Goal: Communication & Community: Share content

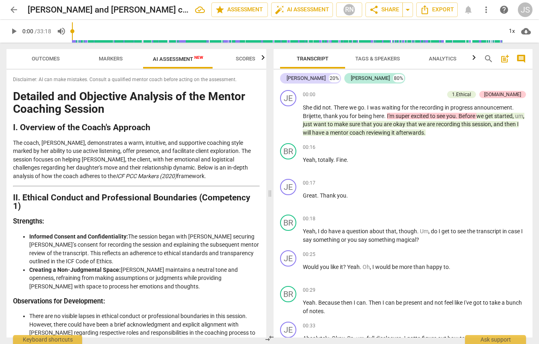
scroll to position [1303, 0]
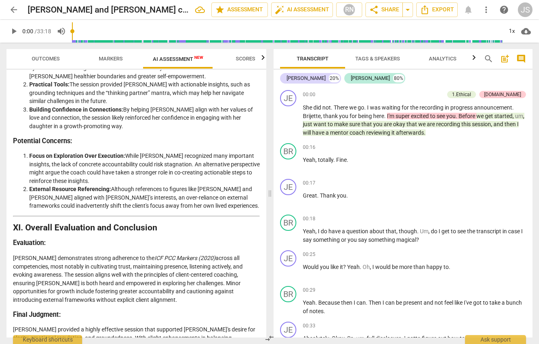
click at [271, 2] on button "auto_fix_high AI Assessment" at bounding box center [302, 9] width 62 height 15
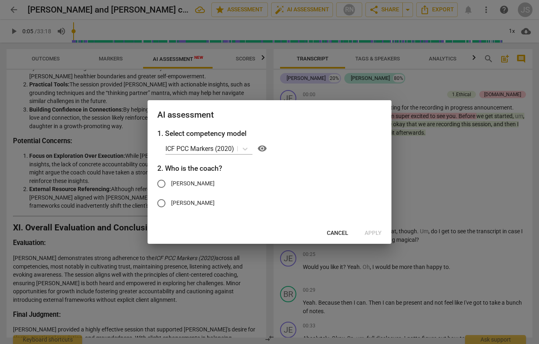
type input "5"
click at [342, 234] on span "Cancel" at bounding box center [338, 234] width 22 height 8
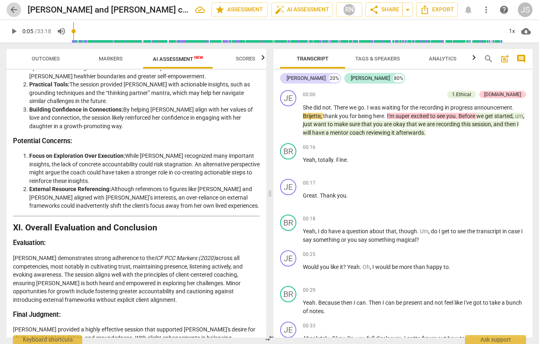
click at [16, 12] on span "arrow_back" at bounding box center [14, 10] width 10 height 10
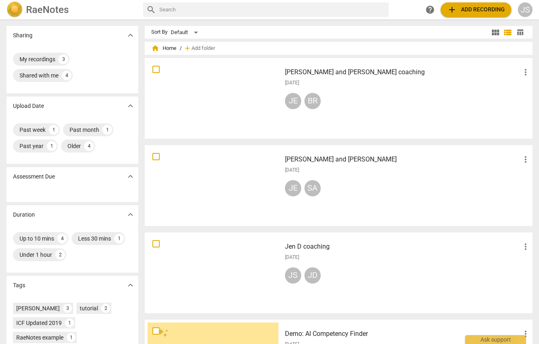
click at [206, 157] on div at bounding box center [212, 185] width 131 height 75
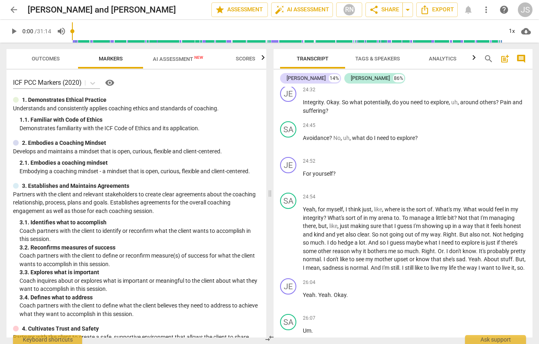
scroll to position [3904, 0]
click at [502, 105] on span "Pain" at bounding box center [506, 102] width 13 height 6
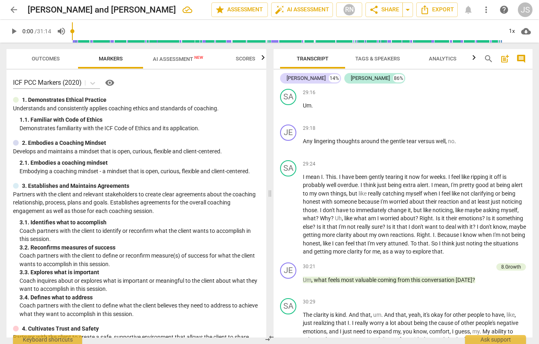
scroll to position [4649, 0]
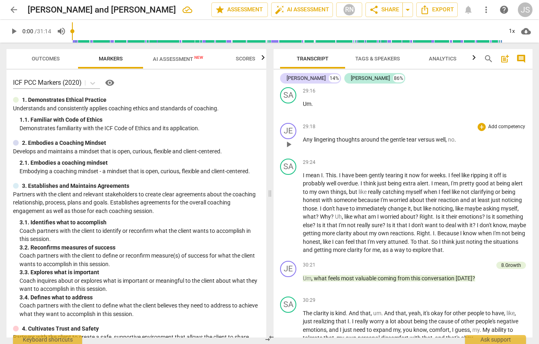
click at [289, 149] on span "play_arrow" at bounding box center [289, 145] width 10 height 10
click at [289, 149] on span "pause" at bounding box center [289, 145] width 10 height 10
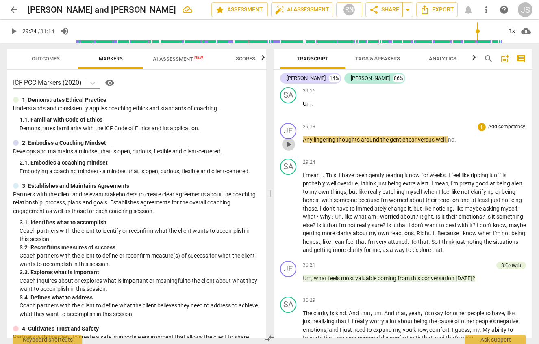
click at [286, 149] on span "play_arrow" at bounding box center [289, 145] width 10 height 10
click at [286, 149] on span "pause" at bounding box center [289, 145] width 10 height 10
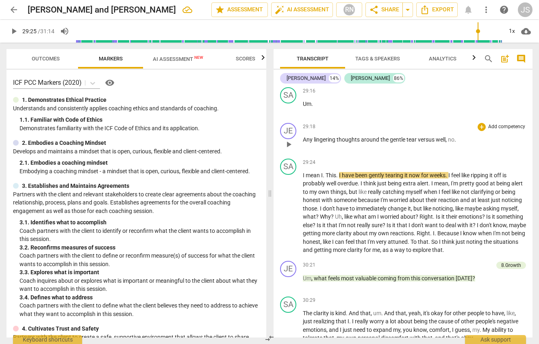
click at [308, 143] on span "Any" at bounding box center [308, 139] width 11 height 6
click at [289, 149] on span "play_arrow" at bounding box center [289, 145] width 10 height 10
click at [289, 149] on span "pause" at bounding box center [289, 145] width 10 height 10
type input "1766"
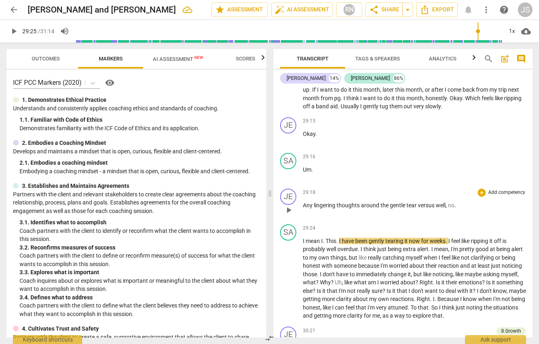
scroll to position [4573, 0]
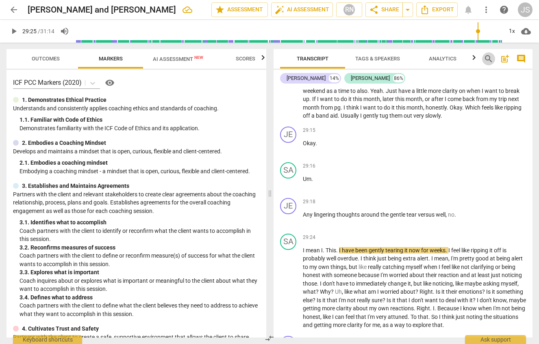
click at [487, 58] on span "search" at bounding box center [488, 59] width 10 height 10
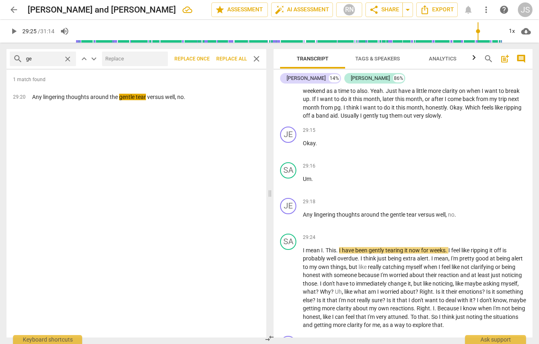
type input "g"
type input "tear"
click at [255, 59] on span "close" at bounding box center [256, 59] width 10 height 10
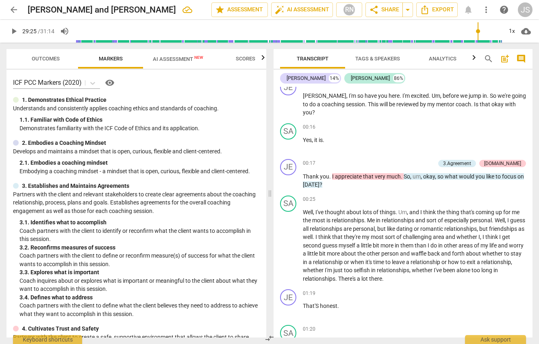
scroll to position [0, 0]
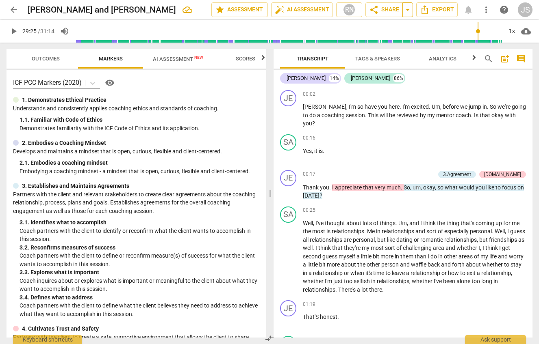
click at [408, 5] on span "arrow_drop_down" at bounding box center [408, 10] width 10 height 10
click at [390, 9] on span "share Share" at bounding box center [384, 10] width 30 height 10
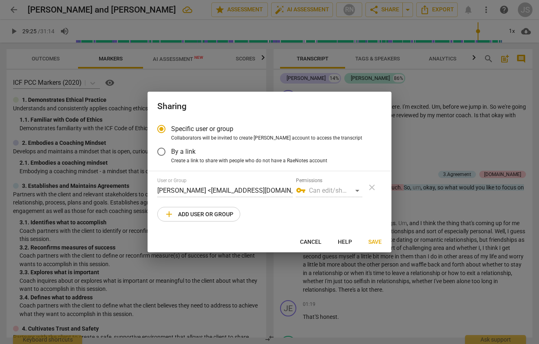
click at [212, 218] on span "add Add user or group" at bounding box center [198, 215] width 69 height 10
radio input "false"
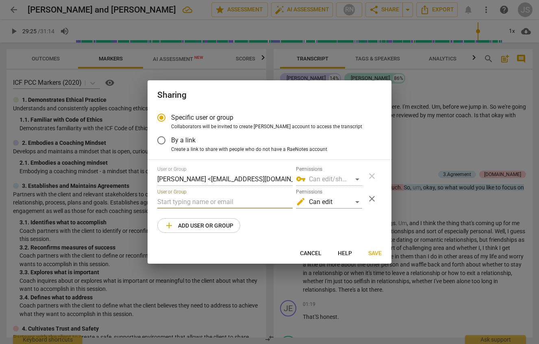
click at [179, 198] on input "text" at bounding box center [224, 202] width 135 height 13
type input "jmcewencrane"
click at [310, 251] on span "Cancel" at bounding box center [311, 254] width 22 height 8
radio input "false"
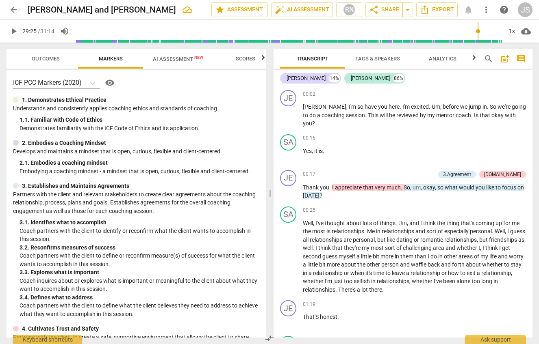
click at [161, 56] on span "AI Assessment New" at bounding box center [178, 59] width 50 height 6
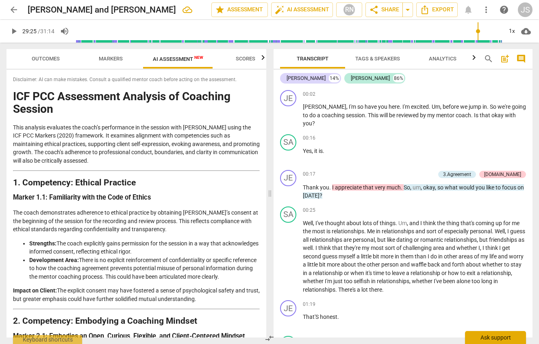
click at [491, 341] on div "Ask support" at bounding box center [495, 337] width 61 height 13
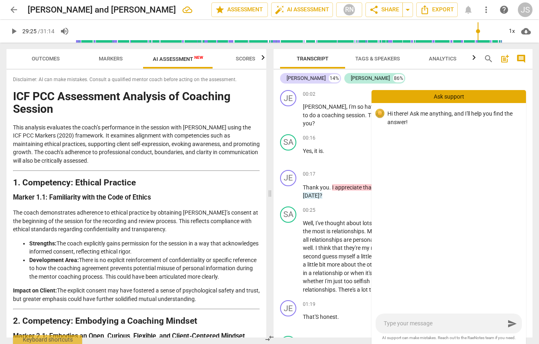
type textarea "I"
type textarea "If"
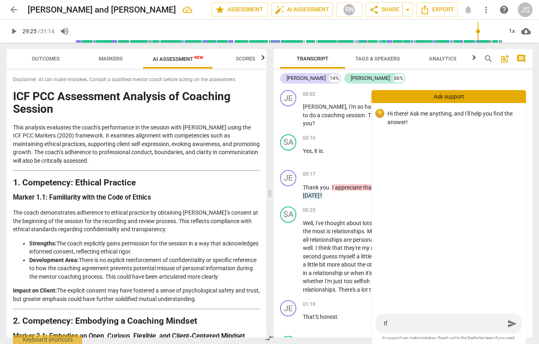
type textarea "If"
type textarea "If I"
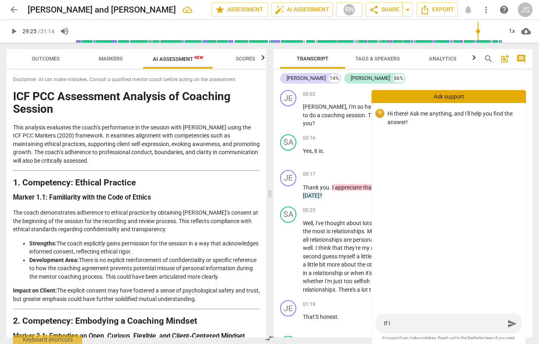
type textarea "If I s"
type textarea "If I sh"
type textarea "If I sha"
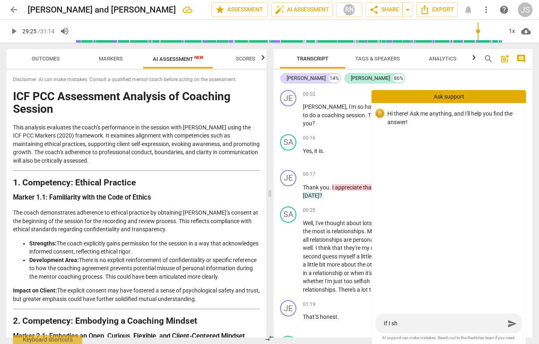
type textarea "If I sha"
type textarea "If I shar"
type textarea "If I share"
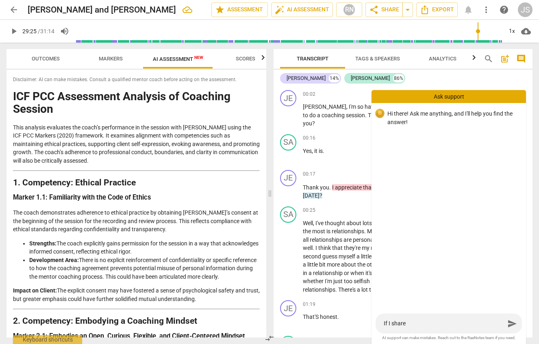
type textarea "If I share"
type textarea "If I share m"
type textarea "If I share my"
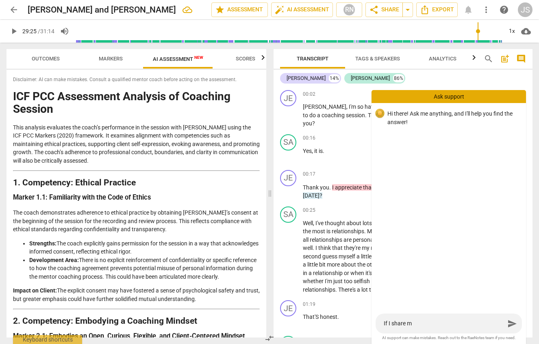
type textarea "If I share my"
type textarea "If I share my r"
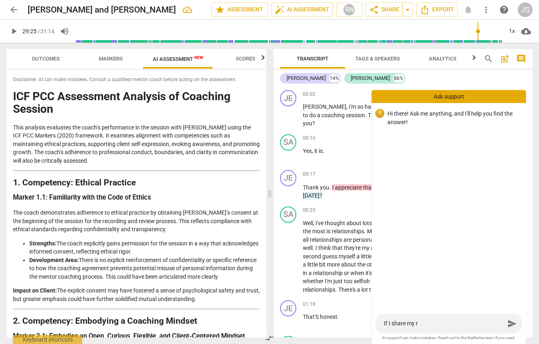
type textarea "If I share my re"
type textarea "If I share my rec"
type textarea "If I share my reco"
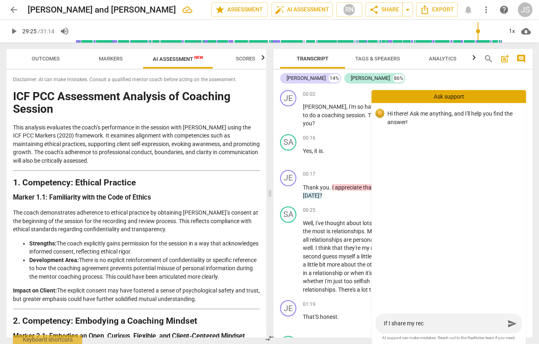
type textarea "If I share my reco"
type textarea "If I share my recor"
type textarea "If I share my record"
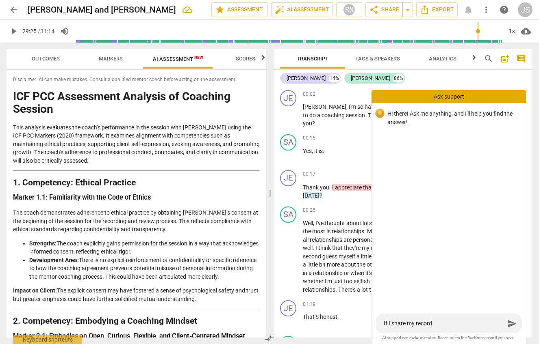
type textarea "If I share my recordi"
type textarea "If I share my recordin"
type textarea "If I share my recording"
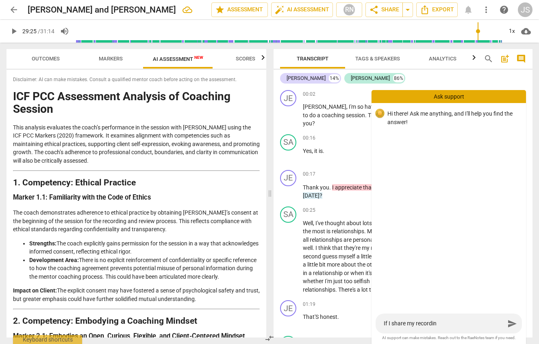
type textarea "If I share my recording"
type textarea "If I share my recording a"
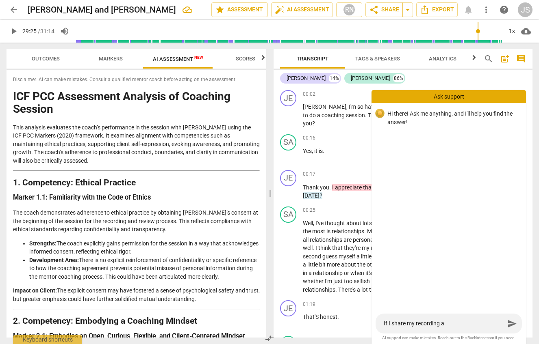
type textarea "If I share my recording an"
type textarea "If I share my recording and"
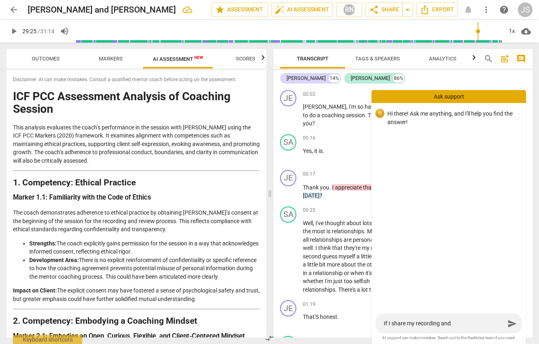
type textarea "If I share my recording and"
type textarea "If I share my recording and t"
type textarea "If I share my recording and tr"
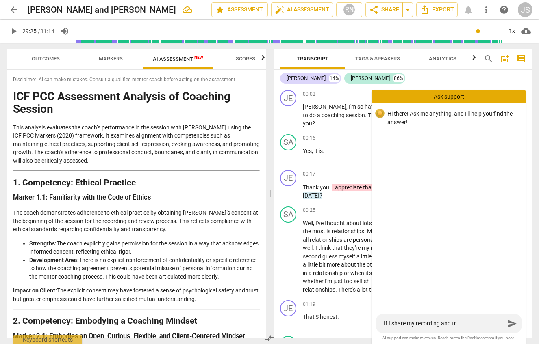
type textarea "If I share my recording and tra"
type textarea "If I share my recording and [PERSON_NAME]"
type textarea "If I share my recording and trans"
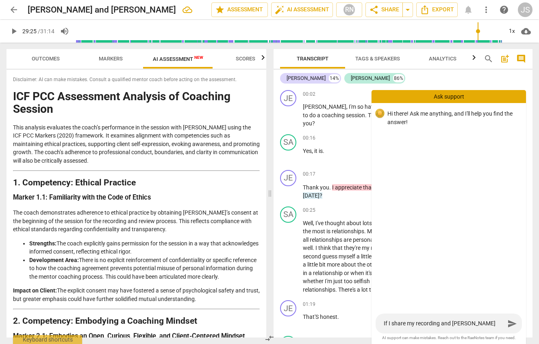
type textarea "If I share my recording and trans"
type textarea "If I share my recording and transc"
type textarea "If I share my recording and transcr"
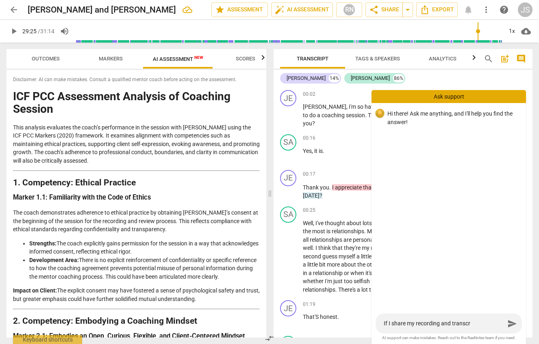
type textarea "If I share my recording and transcri"
type textarea "If I share my recording and transcrip"
type textarea "If I share my recording and transcript"
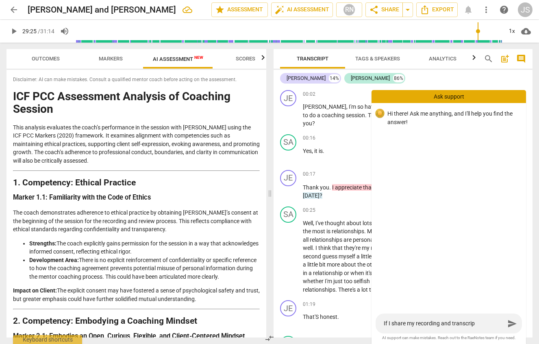
type textarea "If I share my recording and transcript"
type textarea "If I share my recording and transcript a"
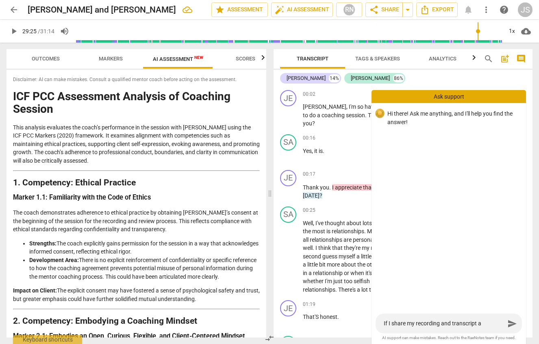
type textarea "If I share my recording and transcript af"
type textarea "If I share my recording and transcript aft"
type textarea "If I share my recording and transcript afte"
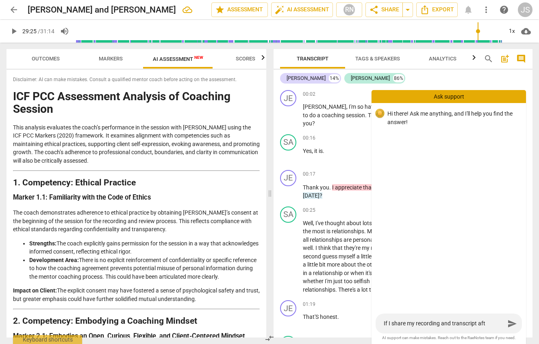
type textarea "If I share my recording and transcript afte"
type textarea "If I share my recording and transcript after"
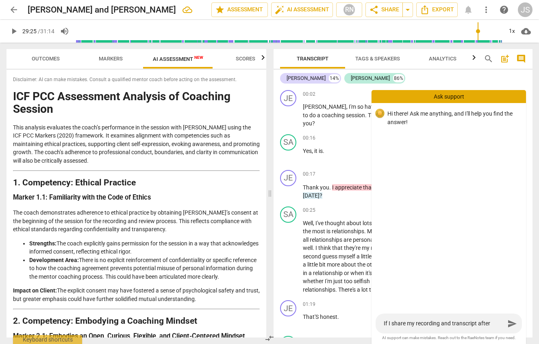
type textarea "If I share my recording and transcript after d"
type textarea "If I share my recording and transcript after do"
type textarea "If I share my recording and transcript after doi"
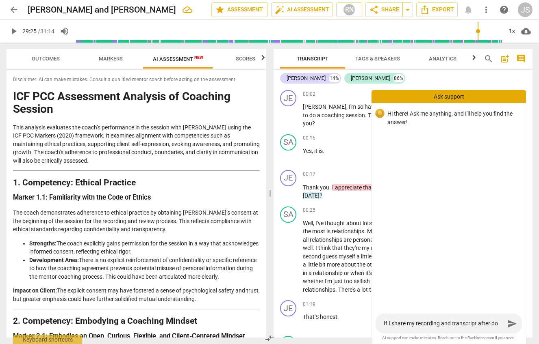
type textarea "If I share my recording and transcript after doi"
type textarea "If I share my recording and transcript after [PERSON_NAME]"
type textarea "If I share my recording and transcript after doing"
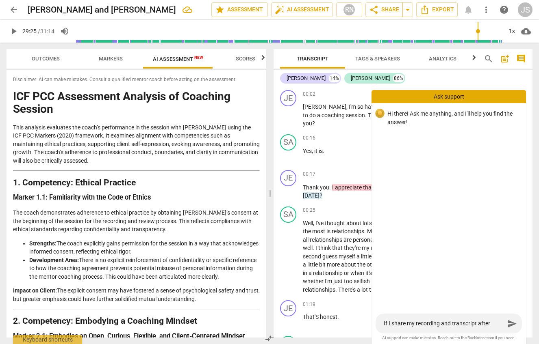
type textarea "If I share my recording and transcript after doing"
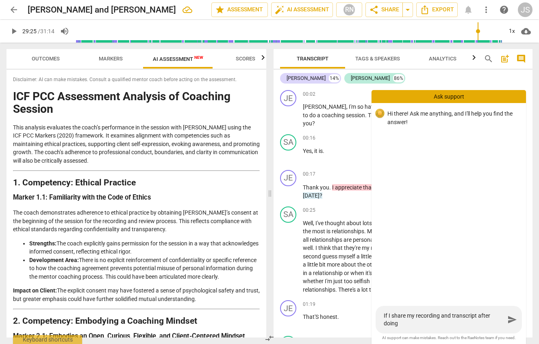
type textarea "If I share my recording and transcript after doing t"
type textarea "If I share my recording and transcript after doing th"
type textarea "If I share my recording and transcript after doing the"
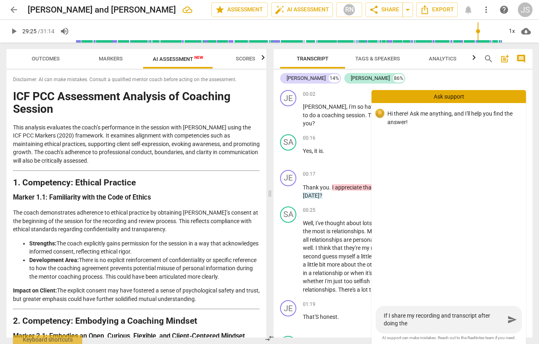
type textarea "If I share my recording and transcript after doing the"
type textarea "If I share my recording and transcript after doing the A"
type textarea "If I share my recording and transcript after doing the AI"
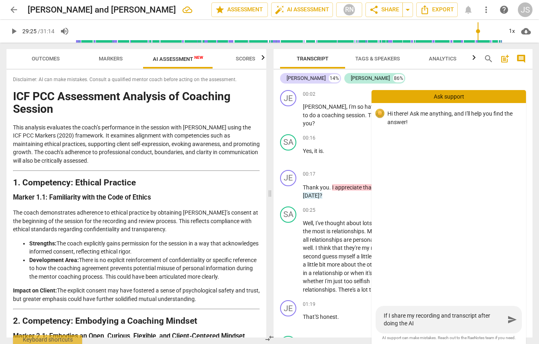
type textarea "If I share my recording and transcript after doing the AI"
type textarea "If I share my recording and transcript after doing the AI a"
type textarea "If I share my recording and transcript after doing the AI as"
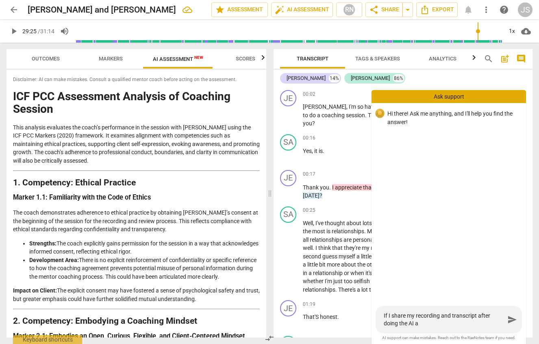
type textarea "If I share my recording and transcript after doing the AI as"
type textarea "If I share my recording and transcript after doing the AI ass"
type textarea "If I share my recording and transcript after doing the AI asse"
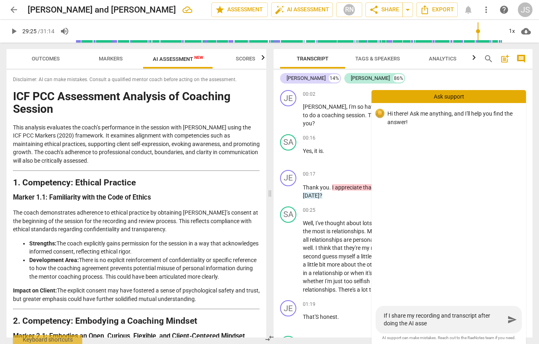
type textarea "If I share my recording and transcript after doing the AI asses"
type textarea "If I share my recording and transcript after doing the AI assess"
type textarea "If I share my recording and transcript after doing the AI assessm"
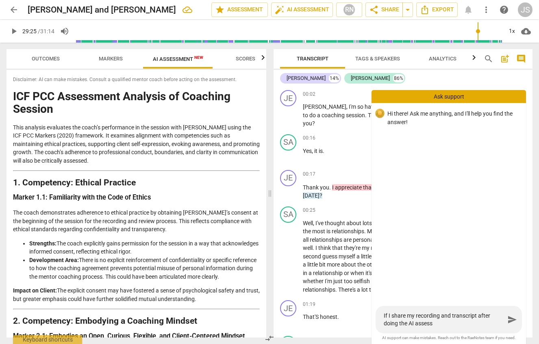
type textarea "If I share my recording and transcript after doing the AI assessm"
type textarea "If I share my recording and transcript after doing the AI assessme"
type textarea "If I share my recording and transcript after doing the AI assessmen"
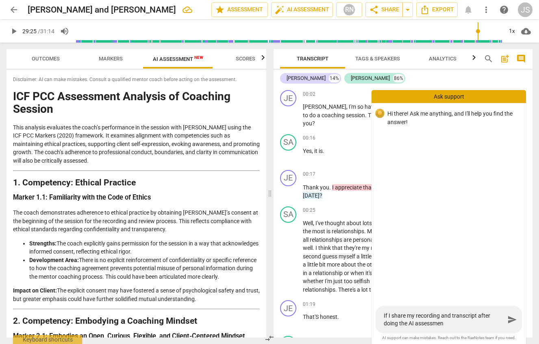
type textarea "If I share my recording and transcript after doing the AI assessment"
type textarea "If I share my recording and transcript after doing the AI assessment w"
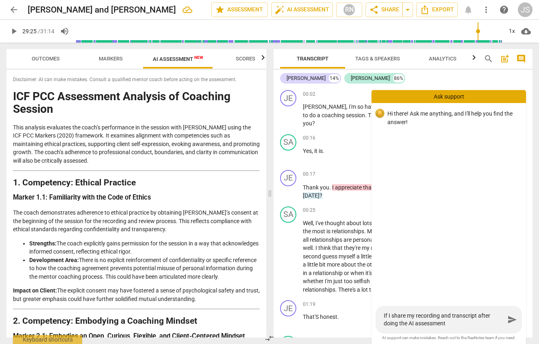
type textarea "If I share my recording and transcript after doing the AI assessment w"
type textarea "If I share my recording and transcript after doing the AI assessment wi"
type textarea "If I share my recording and transcript after doing the AI assessment wil"
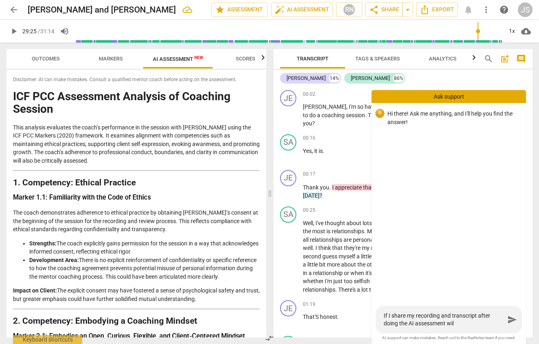
type textarea "If I share my recording and transcript after doing the AI assessment will"
type textarea "If I share my recording and transcript after doing the AI assessment will t"
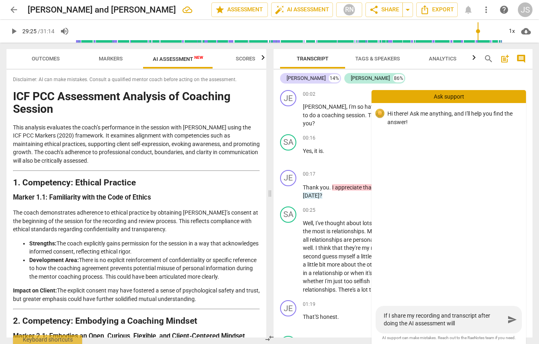
type textarea "If I share my recording and transcript after doing the AI assessment will t"
type textarea "If I share my recording and transcript after doing the AI assessment will th"
type textarea "If I share my recording and transcript after doing the AI assessment will the"
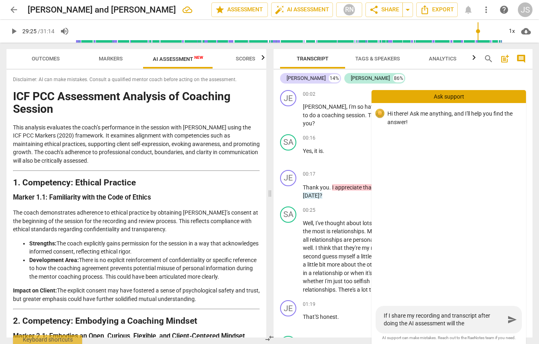
type textarea "If I share my recording and transcript after doing the AI assessment will the"
type textarea "If I share my recording and transcript after doing the AI assessment will the o"
type textarea "If I share my recording and transcript after doing the AI assessment will the ot"
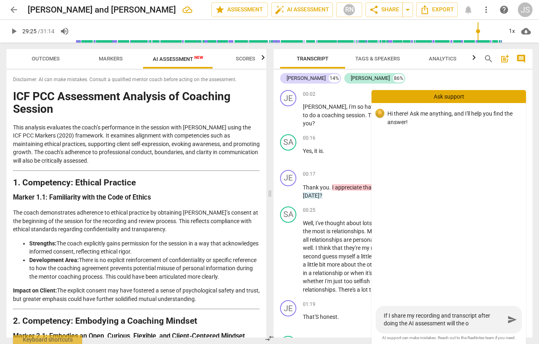
type textarea "If I share my recording and transcript after doing the AI assessment will the ot"
type textarea "If I share my recording and transcript after doing the AI assessment will the o…"
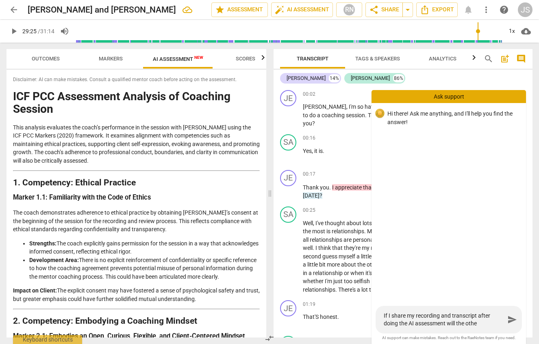
type textarea "If I share my recording and transcript after doing the AI assessment will the o…"
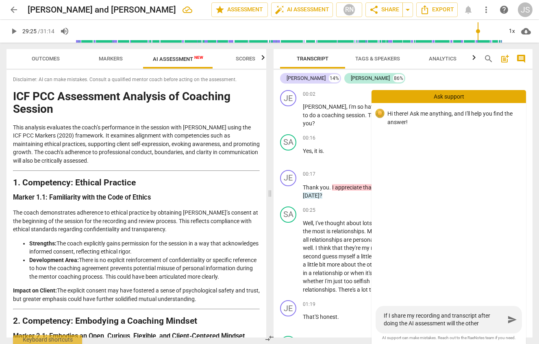
type textarea "If I share my recording and transcript after doing the AI assessment will the o…"
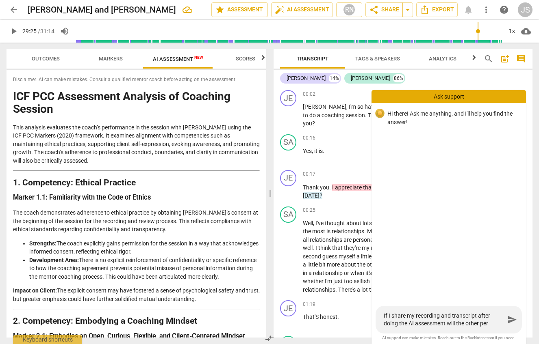
type textarea "If I share my recording and transcript after doing the AI assessment will the o…"
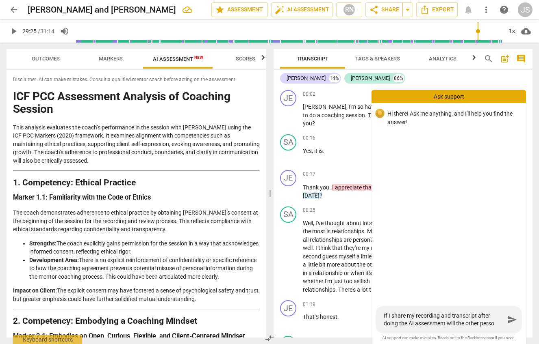
type textarea "If I share my recording and transcript after doing the AI assessment will the o…"
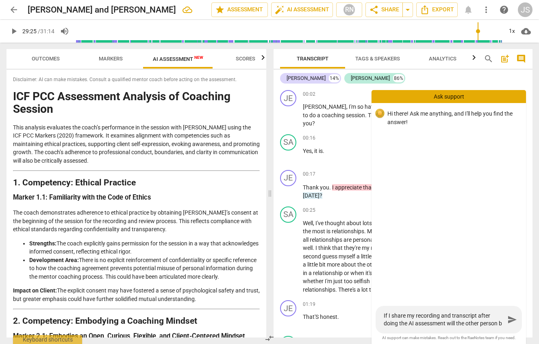
type textarea "If I share my recording and transcript after doing the AI assessment will the o…"
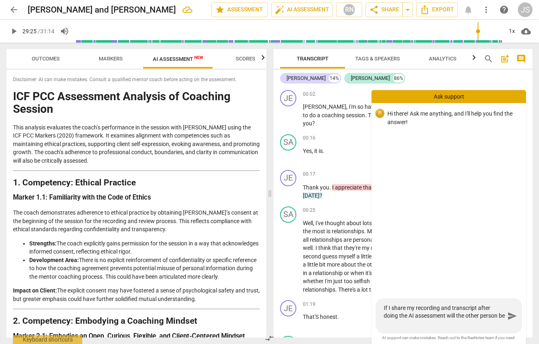
type textarea "If I share my recording and transcript after doing the AI assessment will the o…"
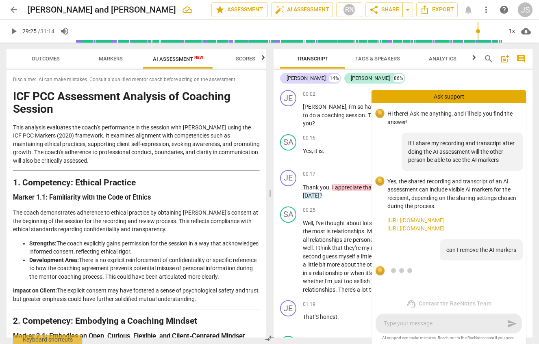
scroll to position [108, 0]
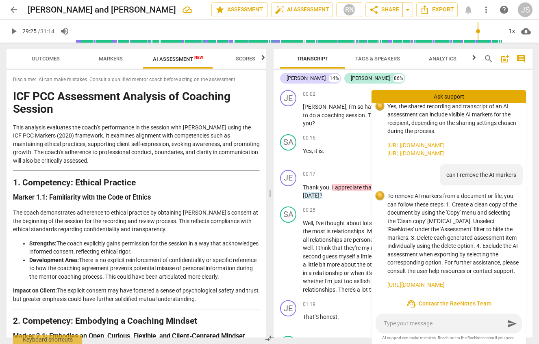
drag, startPoint x: 389, startPoint y: 188, endPoint x: 487, endPoint y: 286, distance: 138.7
click at [487, 286] on div "To remove AI markers from a document or file, you can follow these steps: 1. Cr…" at bounding box center [453, 240] width 132 height 97
copy div "o remove AI markers from a document or file, you can follow these steps: 1. Cre…"
click at [14, 6] on span "arrow_back" at bounding box center [14, 10] width 10 height 10
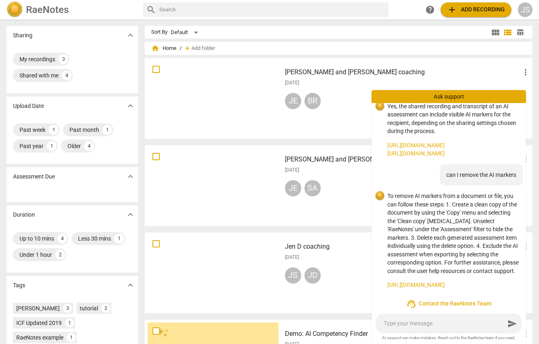
click at [426, 80] on div "[DATE]" at bounding box center [408, 83] width 246 height 7
click at [520, 69] on span "more_vert" at bounding box center [525, 72] width 10 height 10
click at [511, 72] on li "Move" at bounding box center [516, 72] width 31 height 19
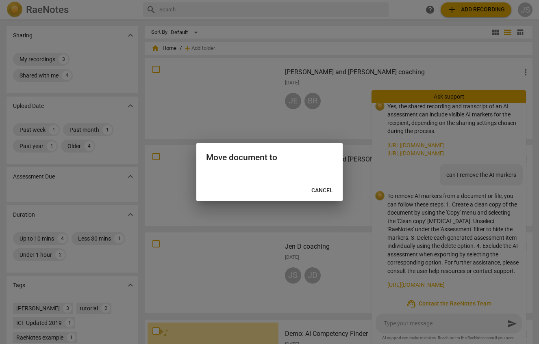
click at [322, 189] on span "Cancel" at bounding box center [322, 191] width 22 height 8
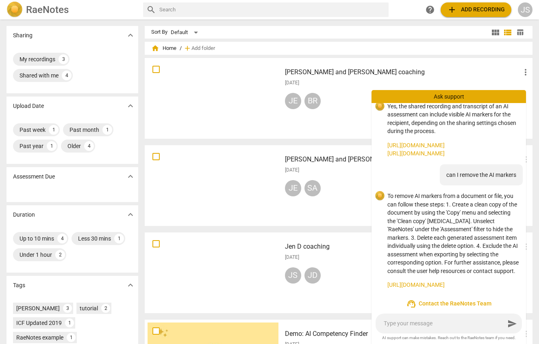
click at [429, 329] on div "send" at bounding box center [448, 324] width 146 height 20
click at [429, 324] on textarea at bounding box center [443, 324] width 121 height 8
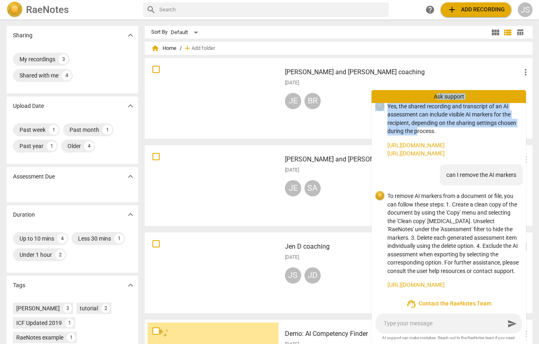
drag, startPoint x: 437, startPoint y: 95, endPoint x: 437, endPoint y: 107, distance: 12.2
click at [437, 107] on div "Ask support Hi there! Ask me anything, and I'll help you find the answer! If I …" at bounding box center [448, 217] width 154 height 254
drag, startPoint x: 525, startPoint y: 275, endPoint x: 527, endPoint y: 136, distance: 138.9
click at [527, 0] on div "RaeNotes search help add Add recording JS Sharing expand_more My recordings 3 S…" at bounding box center [269, 0] width 539 height 0
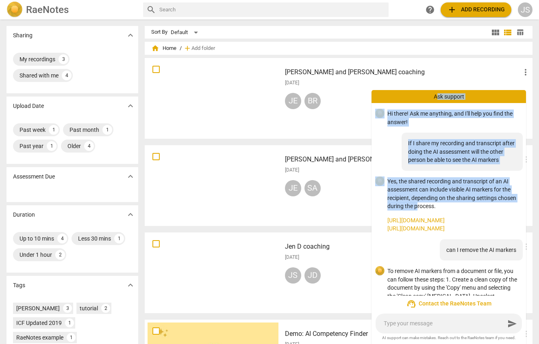
click at [478, 94] on div "Ask support" at bounding box center [448, 96] width 154 height 13
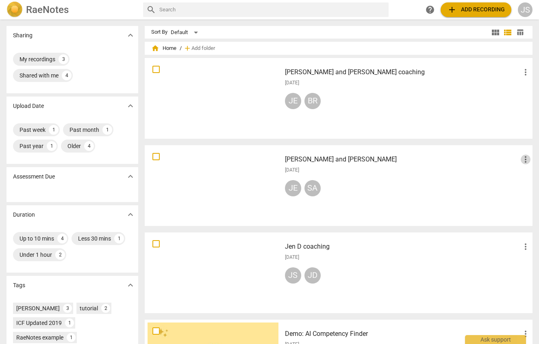
click at [520, 162] on span "more_vert" at bounding box center [525, 160] width 10 height 10
click at [462, 162] on div at bounding box center [269, 172] width 539 height 344
click at [303, 156] on h3 "[PERSON_NAME] and [PERSON_NAME]" at bounding box center [403, 160] width 236 height 10
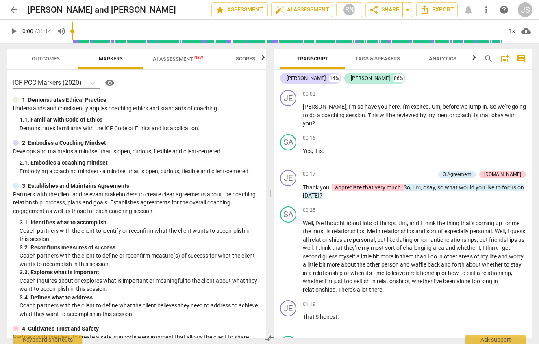
click at [486, 9] on span "more_vert" at bounding box center [486, 10] width 10 height 10
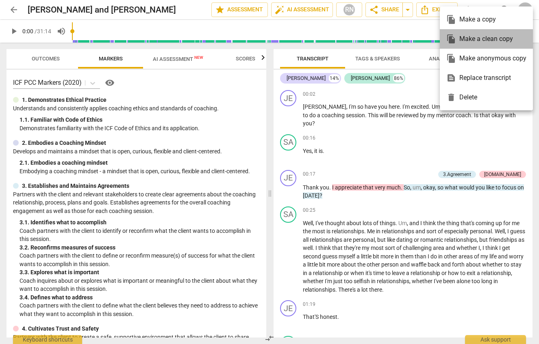
click at [487, 45] on div "file_copy Make a clean copy" at bounding box center [486, 38] width 80 height 19
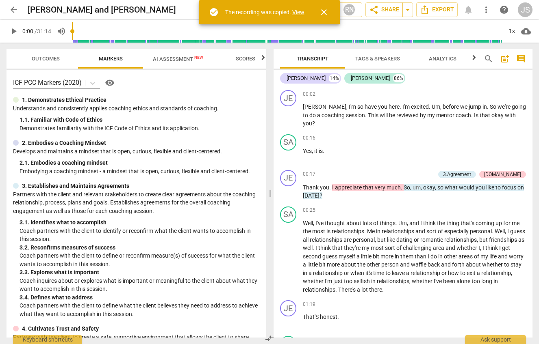
click at [299, 12] on link "View" at bounding box center [298, 12] width 12 height 6
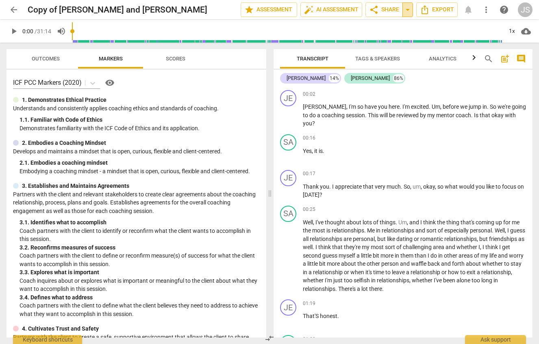
click at [407, 13] on span "arrow_drop_down" at bounding box center [408, 10] width 10 height 10
click at [388, 8] on span "share Share" at bounding box center [384, 10] width 30 height 10
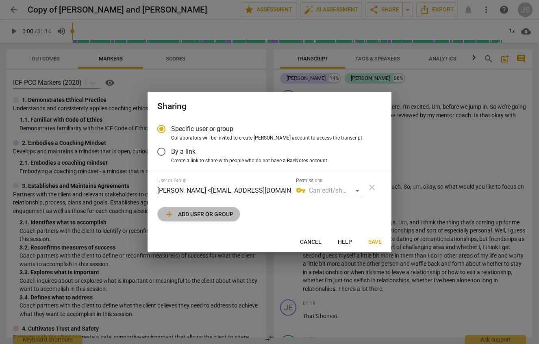
click at [195, 217] on span "add Add user or group" at bounding box center [198, 215] width 69 height 10
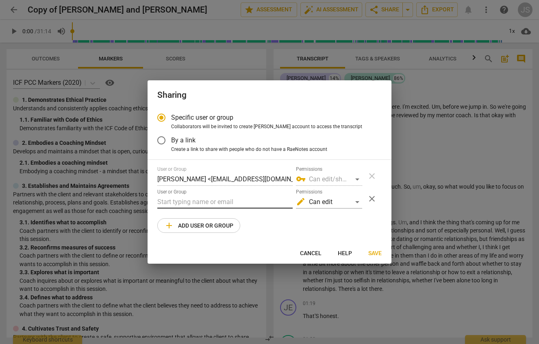
click at [189, 205] on input "text" at bounding box center [224, 202] width 135 height 13
click at [315, 254] on span "Cancel" at bounding box center [311, 254] width 22 height 8
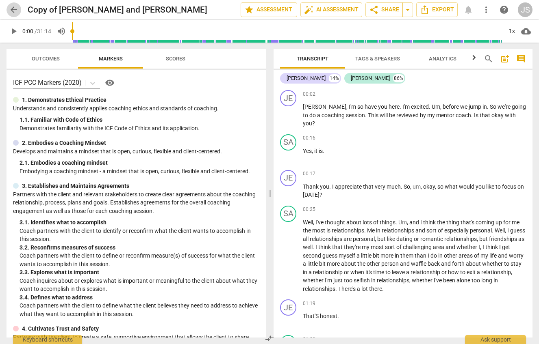
click at [11, 6] on span "arrow_back" at bounding box center [14, 10] width 10 height 10
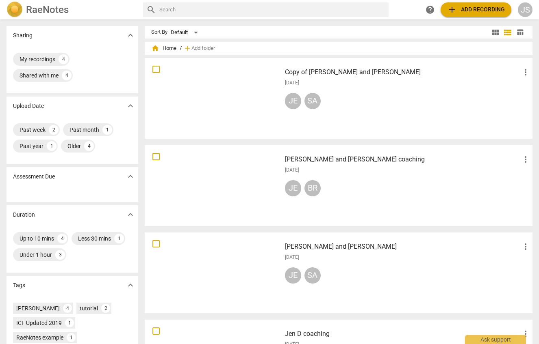
click at [253, 71] on div at bounding box center [212, 98] width 131 height 75
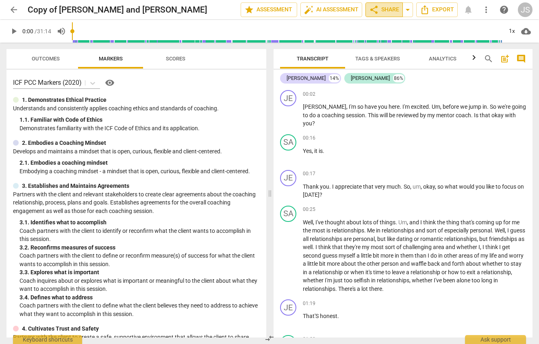
click at [381, 11] on span "share Share" at bounding box center [384, 10] width 30 height 10
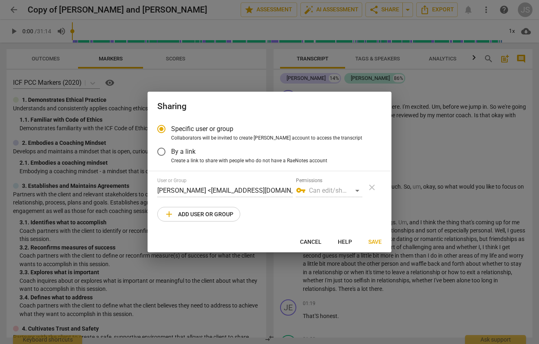
click at [225, 217] on span "add Add user or group" at bounding box center [198, 215] width 69 height 10
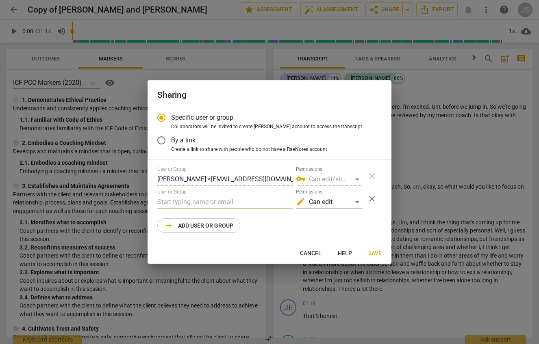
click at [184, 198] on input "text" at bounding box center [224, 202] width 135 height 13
click at [357, 202] on div "edit Can edit" at bounding box center [329, 202] width 66 height 13
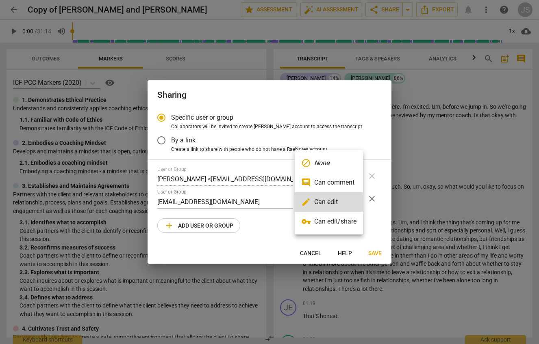
click at [378, 216] on div at bounding box center [269, 172] width 539 height 344
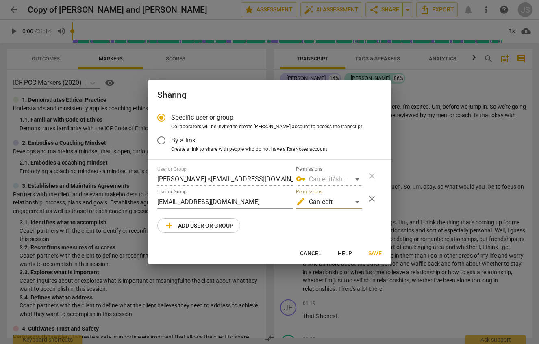
click at [375, 253] on span "Save" at bounding box center [374, 254] width 13 height 8
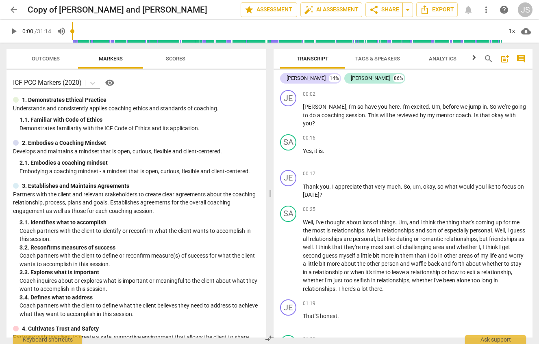
click at [19, 13] on span "arrow_back" at bounding box center [13, 10] width 15 height 10
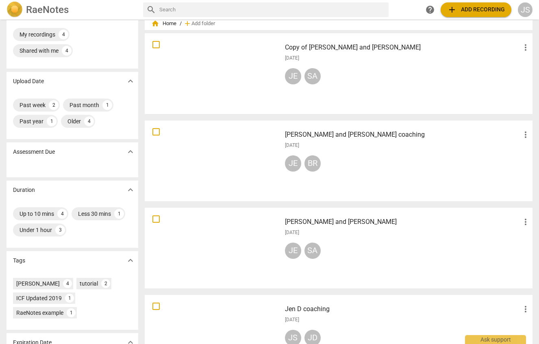
scroll to position [226, 0]
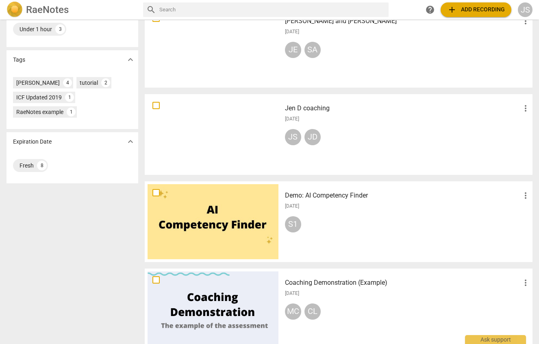
click at [288, 111] on h3 "Jen D coaching" at bounding box center [403, 109] width 236 height 10
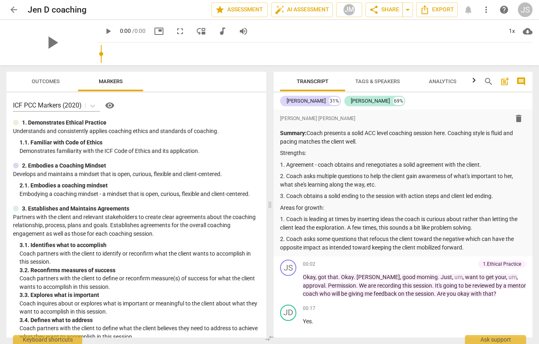
click at [485, 80] on span "search" at bounding box center [488, 82] width 10 height 10
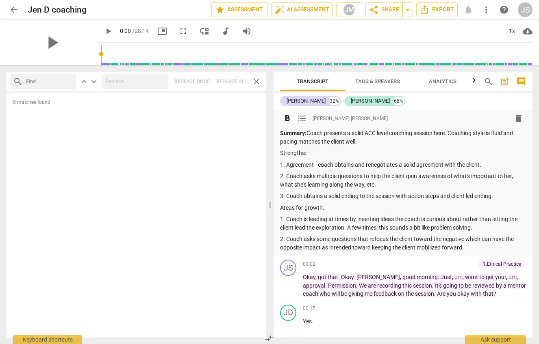
scroll to position [2, 0]
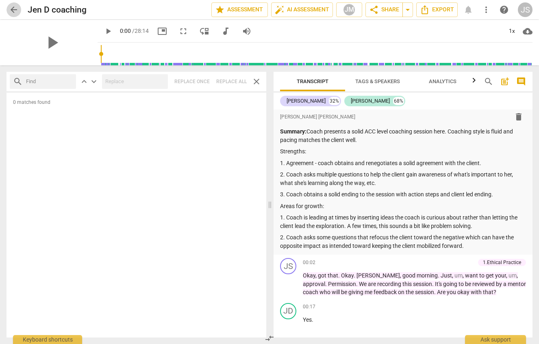
click at [11, 7] on span "arrow_back" at bounding box center [14, 10] width 10 height 10
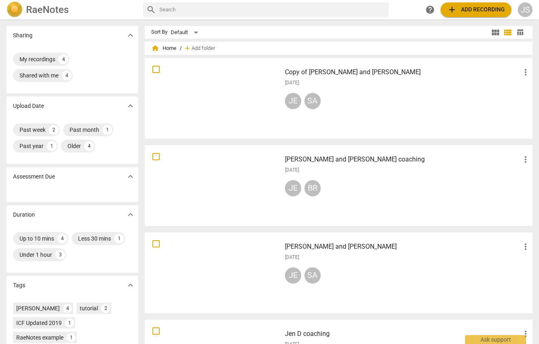
click at [249, 163] on div at bounding box center [212, 185] width 131 height 75
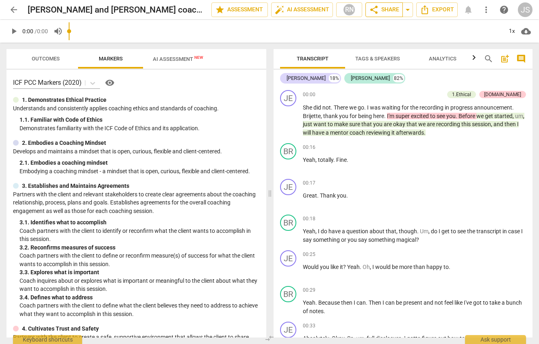
click at [378, 12] on span "share" at bounding box center [374, 10] width 10 height 10
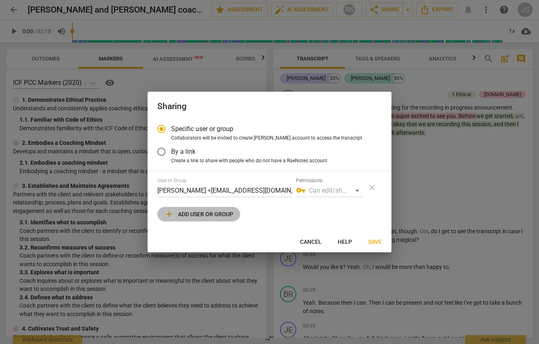
click at [191, 211] on span "add Add user or group" at bounding box center [198, 215] width 69 height 10
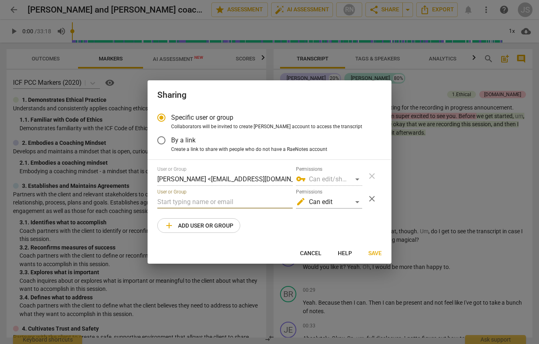
click at [177, 199] on input "text" at bounding box center [224, 202] width 135 height 13
paste input "[EMAIL_ADDRESS][DOMAIN_NAME]"
click at [357, 200] on div "edit Can edit" at bounding box center [329, 202] width 66 height 13
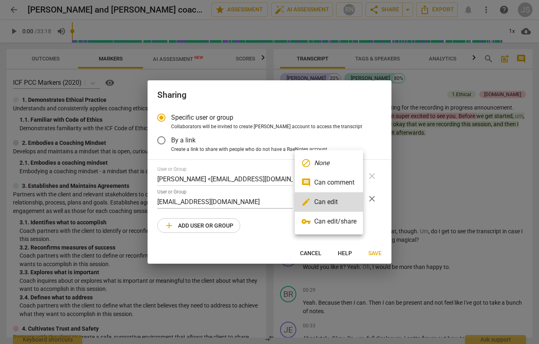
click at [317, 168] on li "block None" at bounding box center [329, 163] width 68 height 19
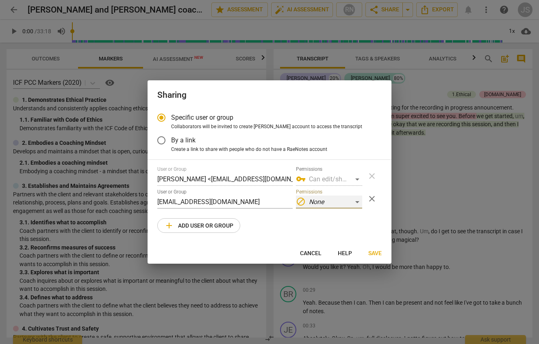
click at [360, 199] on div "block None" at bounding box center [329, 202] width 66 height 13
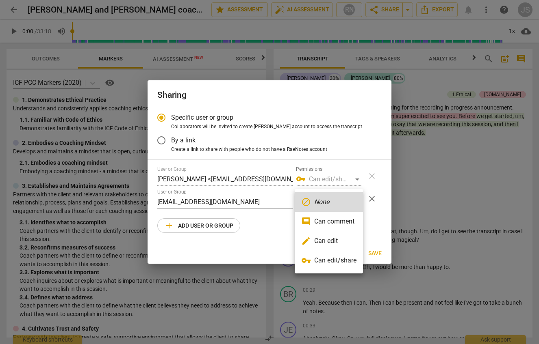
click at [343, 259] on li "vpn_key Can edit/share" at bounding box center [329, 260] width 68 height 19
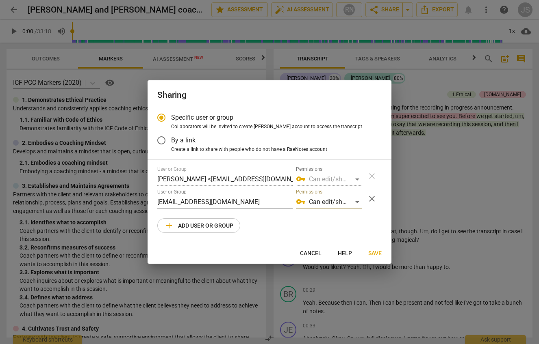
click at [370, 255] on span "Save" at bounding box center [374, 254] width 13 height 8
